Goal: Task Accomplishment & Management: Use online tool/utility

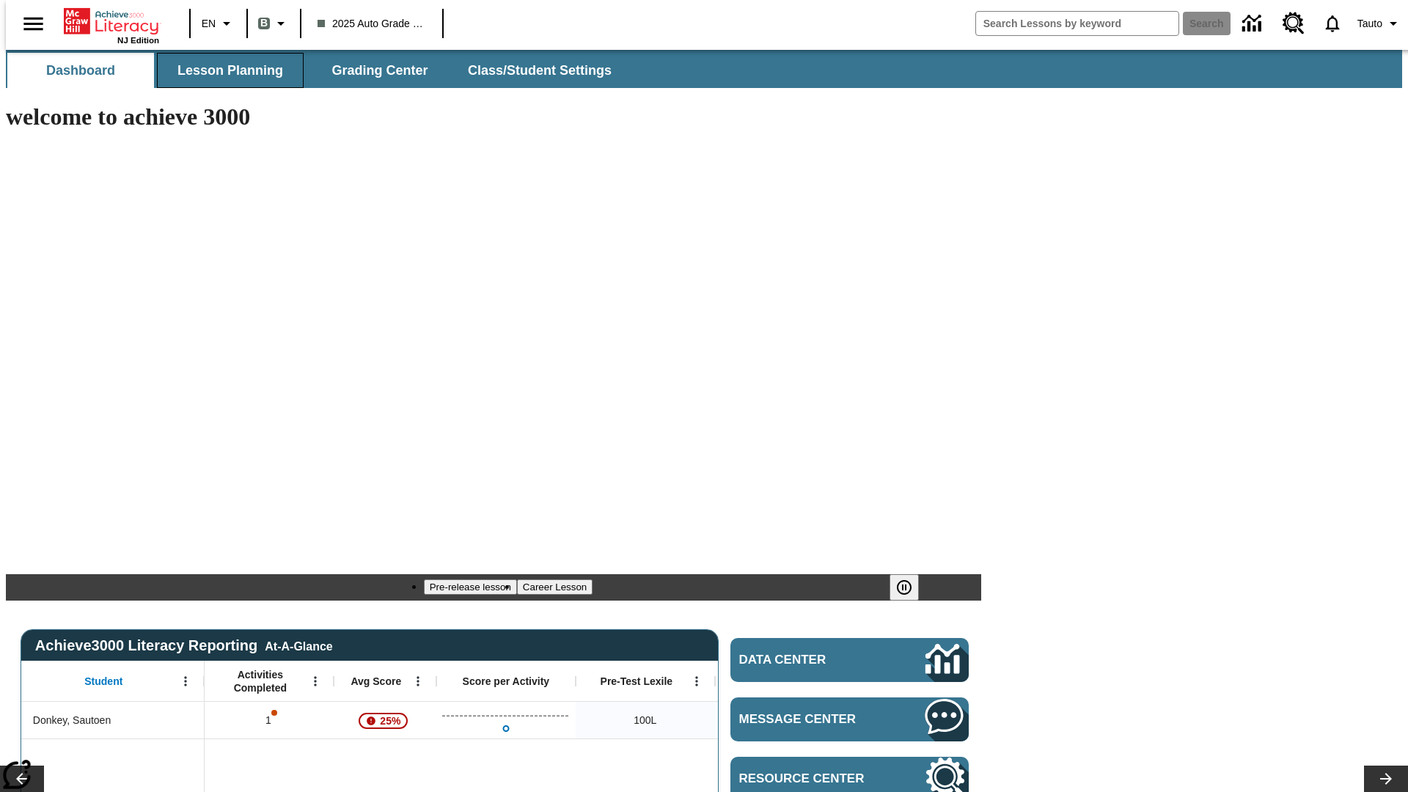
click at [224, 70] on span "Lesson Planning" at bounding box center [230, 70] width 106 height 17
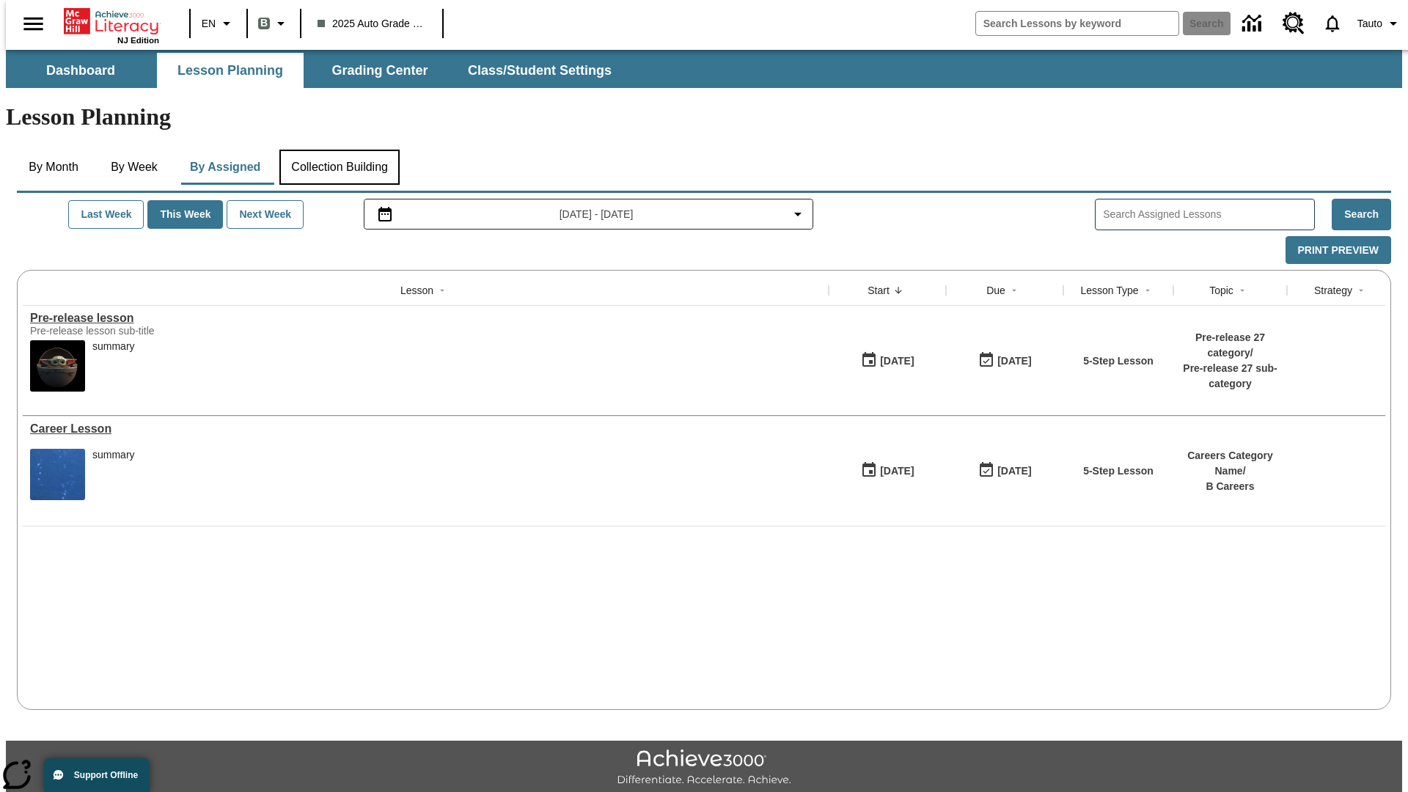
click at [339, 150] on button "Collection Building" at bounding box center [339, 167] width 120 height 35
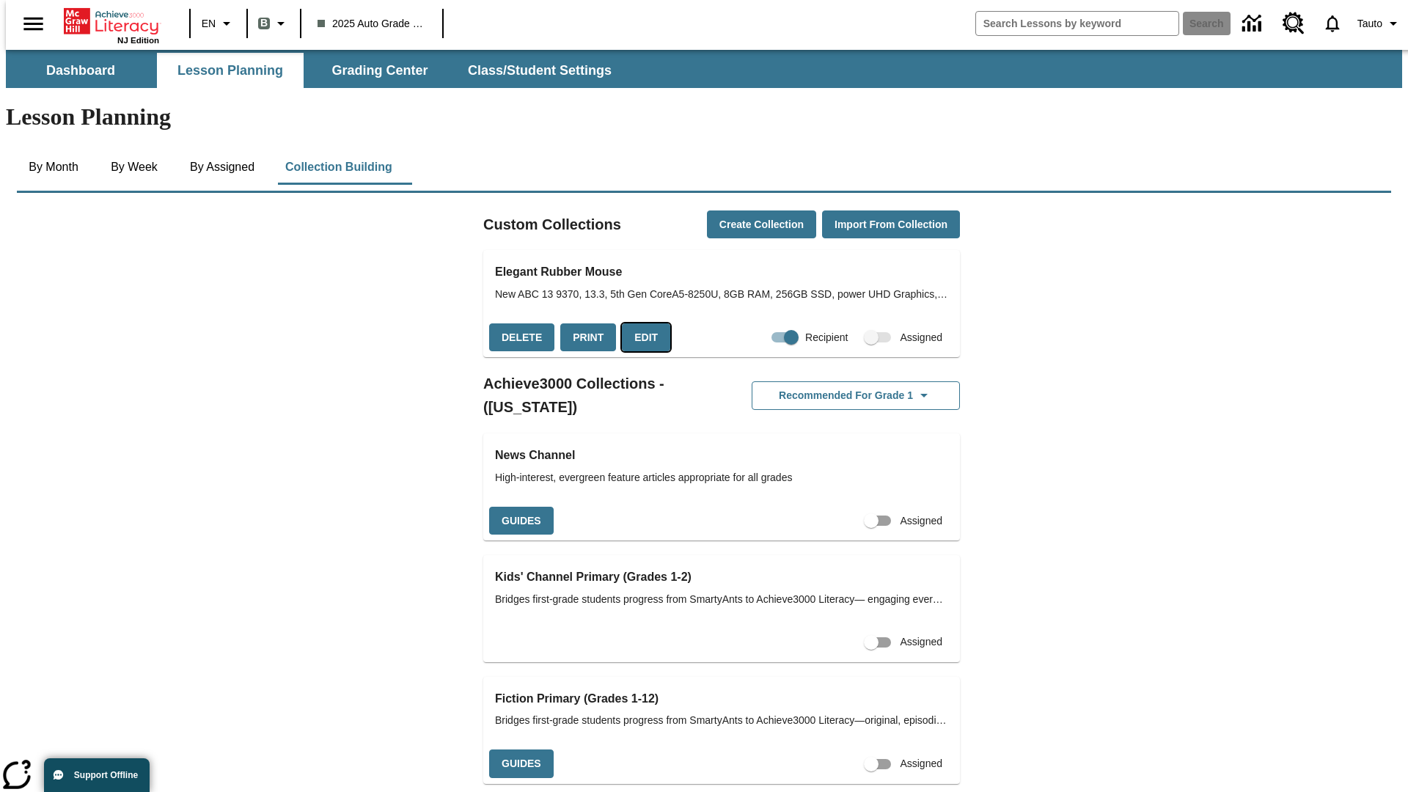
click at [641, 323] on button "Edit" at bounding box center [646, 337] width 48 height 29
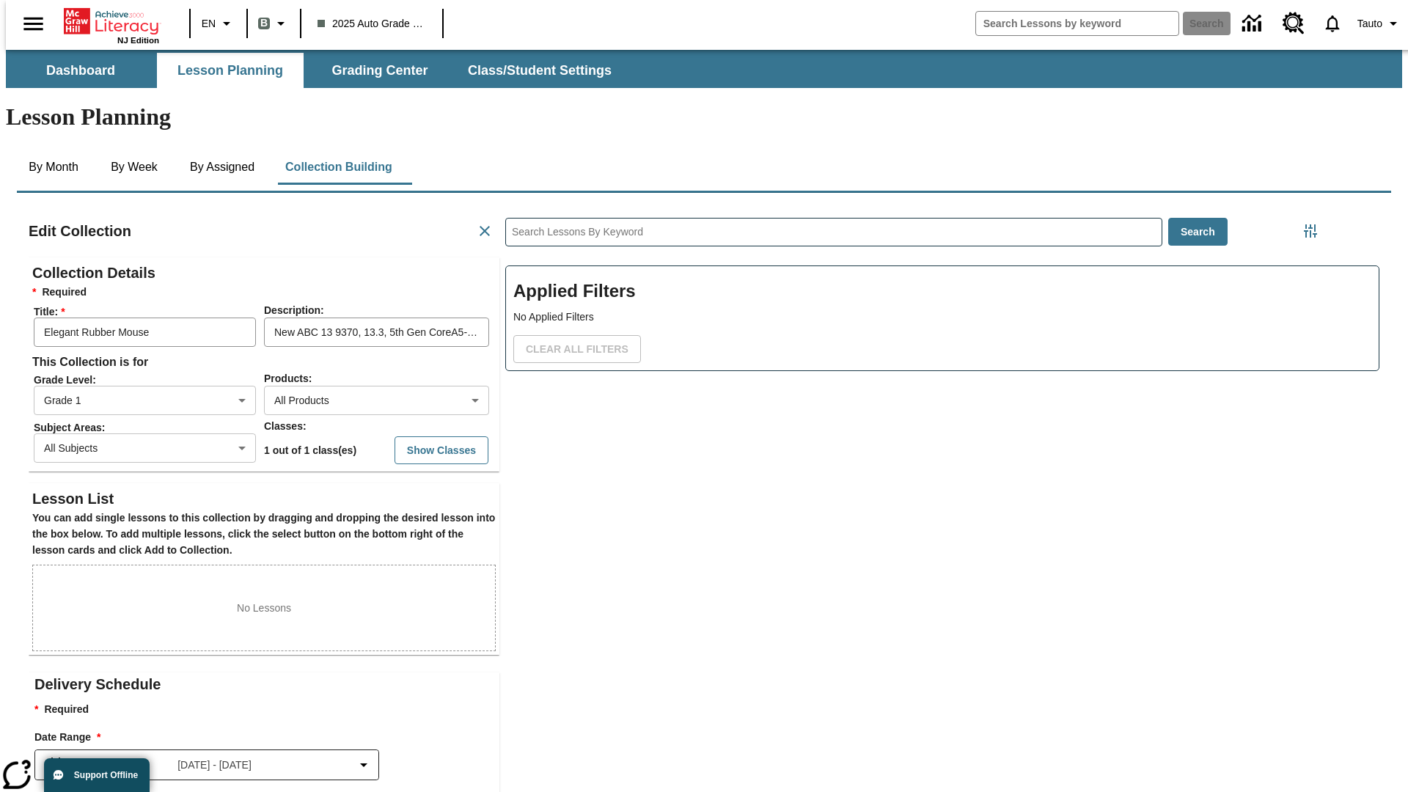
scroll to position [1, 1]
click at [353, 347] on body "Skip to main content NJ Edition EN B 2025 Auto Grade 1 B Search 0 Tauto Dashboa…" at bounding box center [704, 510] width 1396 height 920
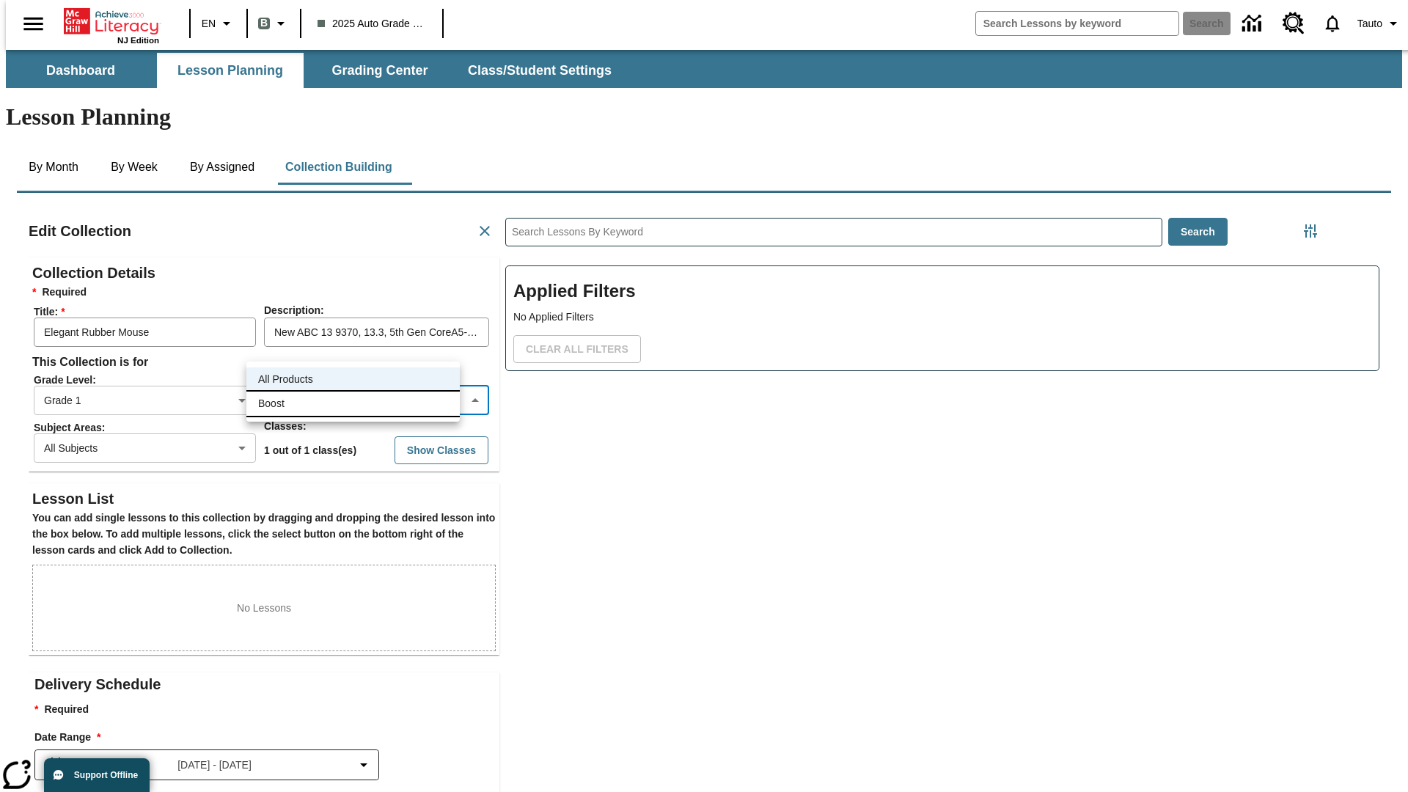
click at [353, 403] on li "Boost" at bounding box center [352, 404] width 213 height 24
type input "12"
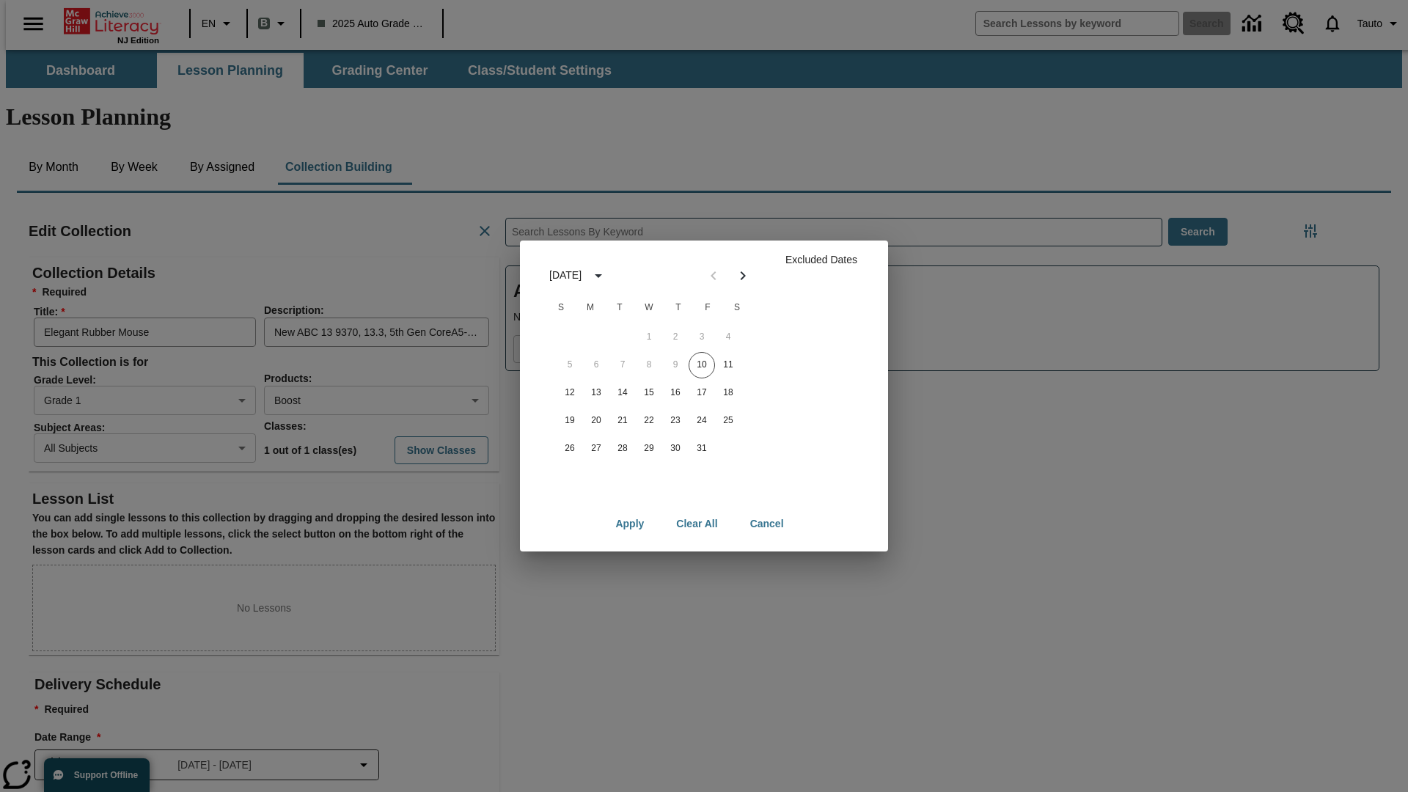
scroll to position [147, 0]
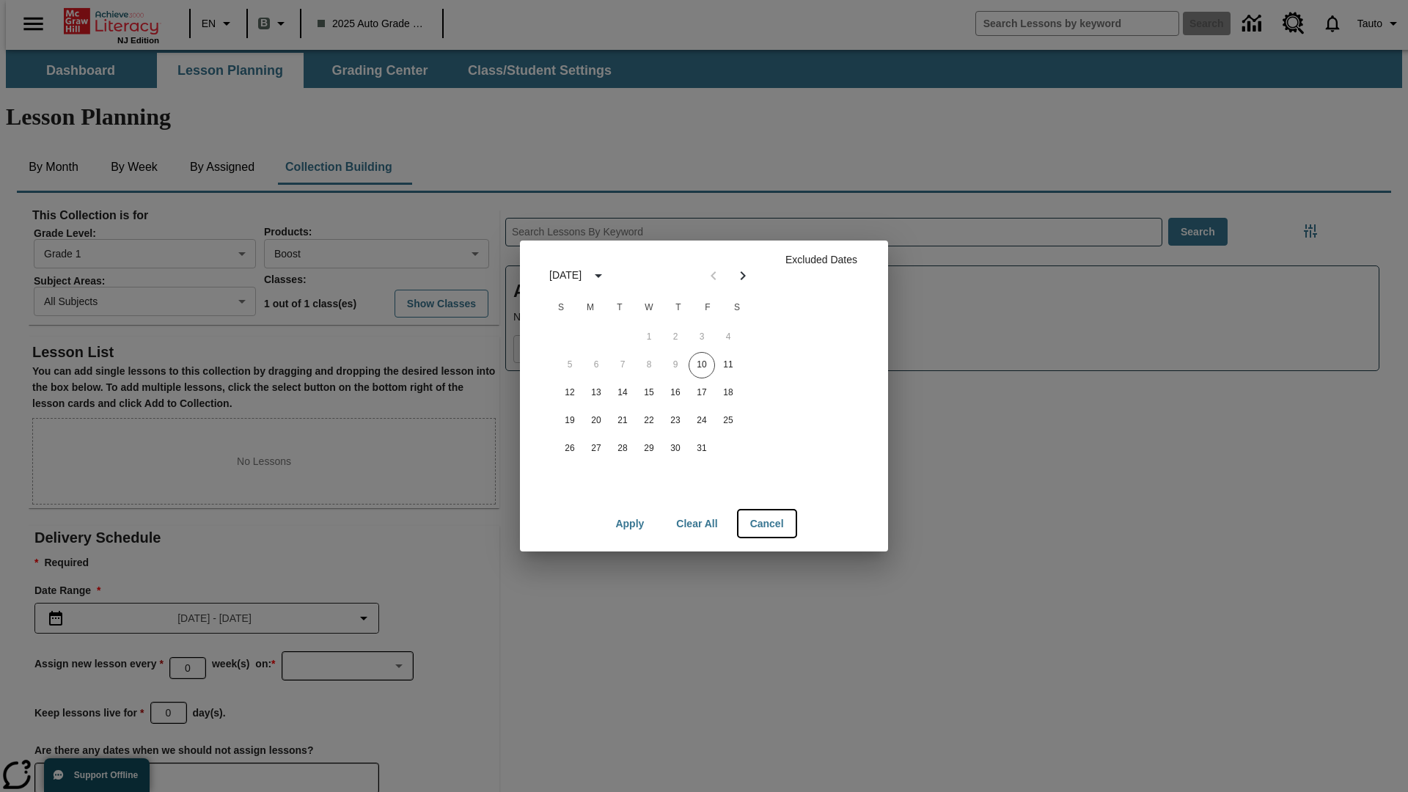
click at [766, 524] on button "Cancel" at bounding box center [766, 523] width 57 height 27
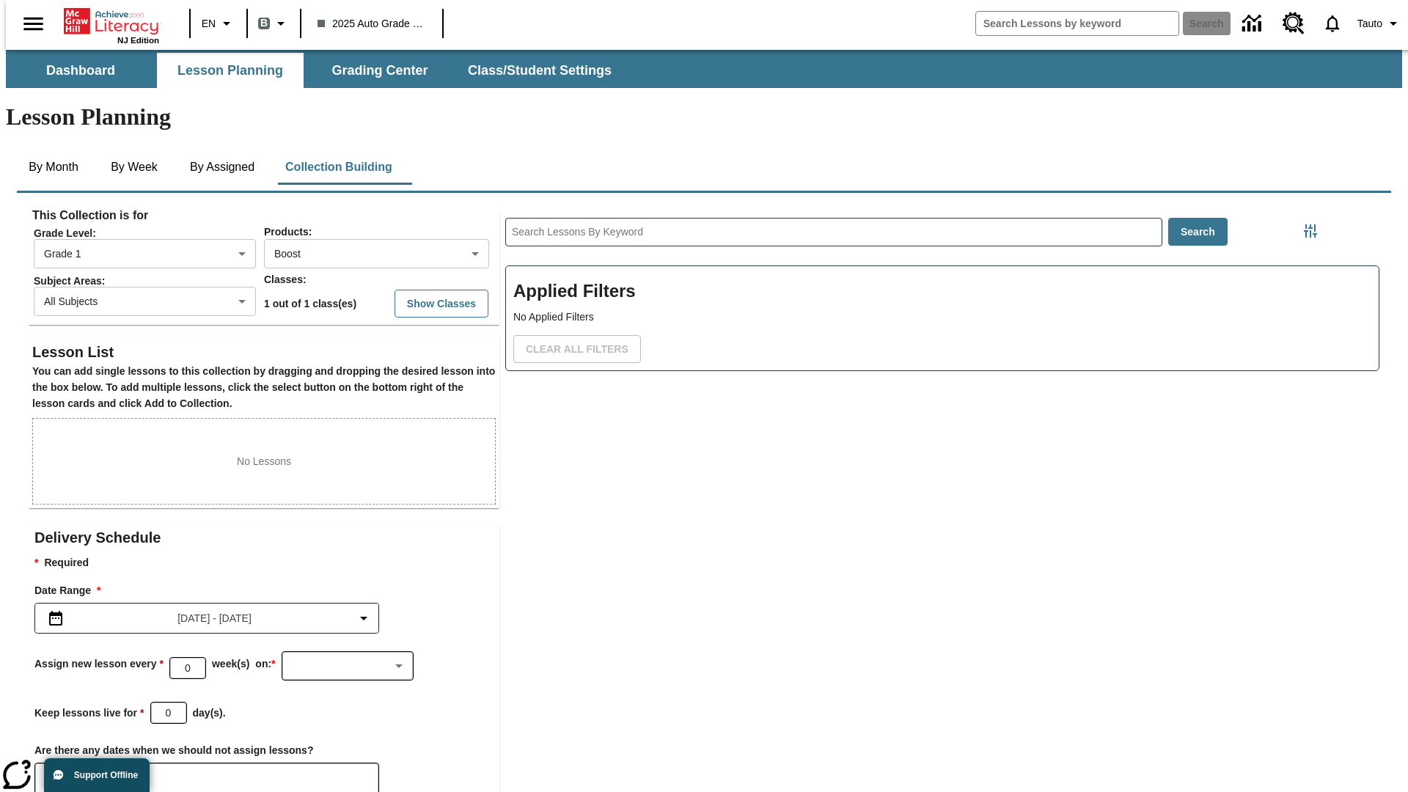
click at [54, 771] on icon "Choose Dates" at bounding box center [60, 778] width 13 height 15
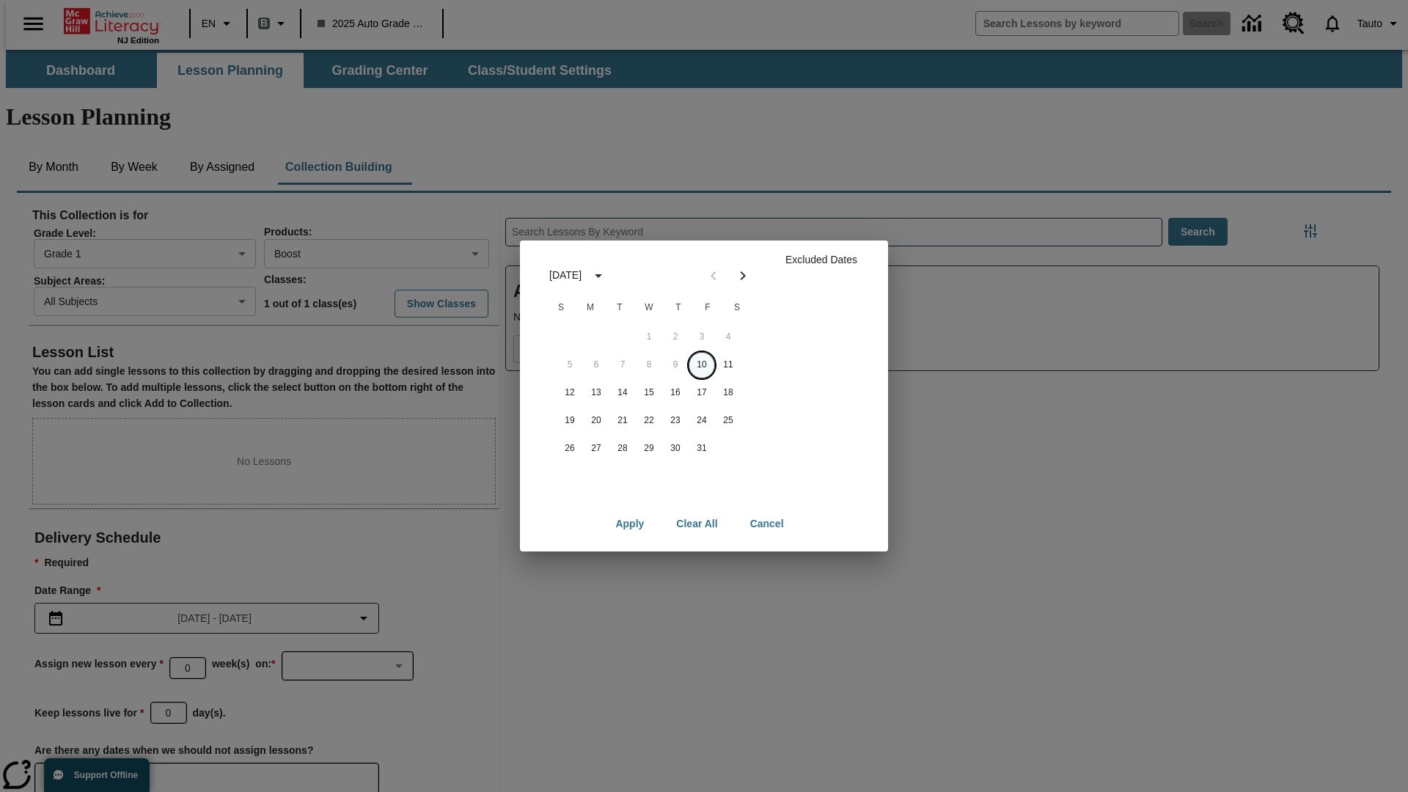
click at [702, 364] on button "10" at bounding box center [702, 365] width 26 height 26
click at [697, 524] on button "Clear All" at bounding box center [696, 523] width 65 height 27
